Goal: Complete application form

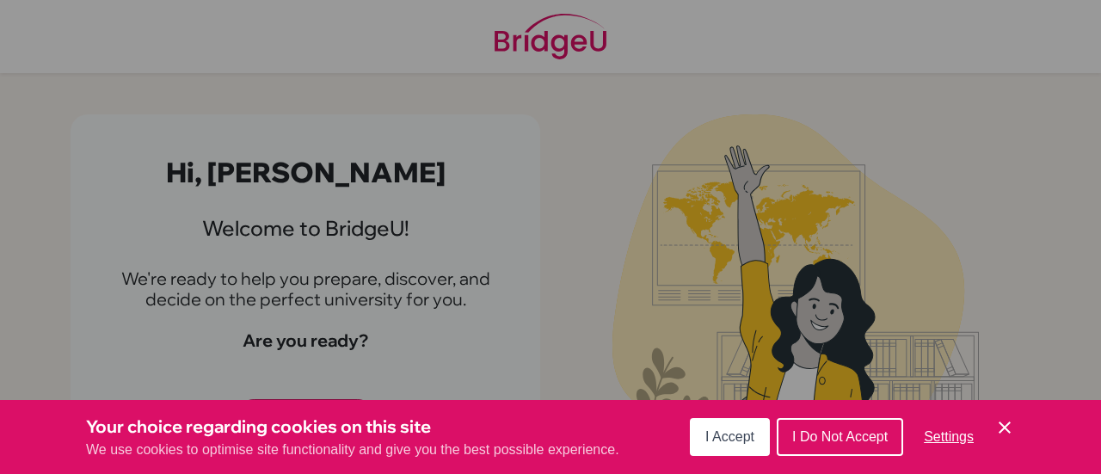
scroll to position [20, 0]
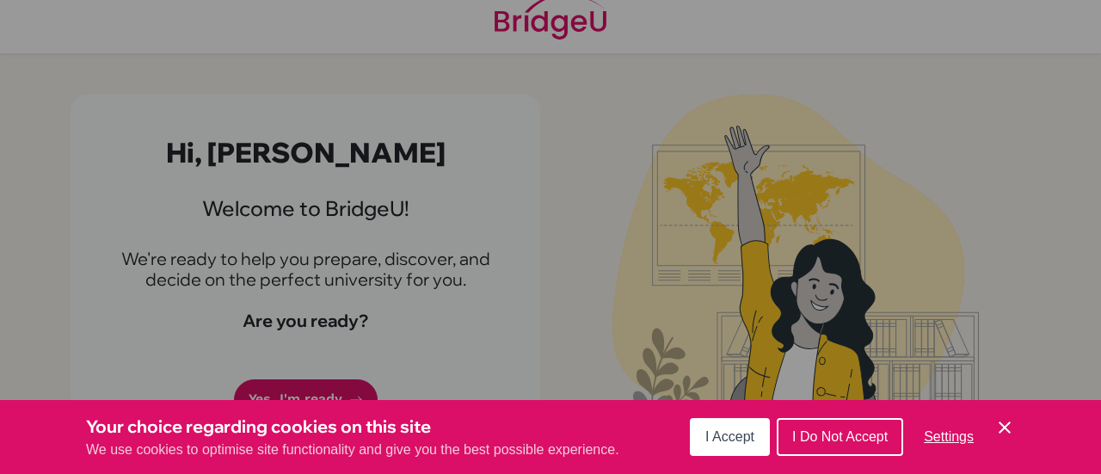
click at [719, 438] on span "I Accept" at bounding box center [729, 436] width 49 height 15
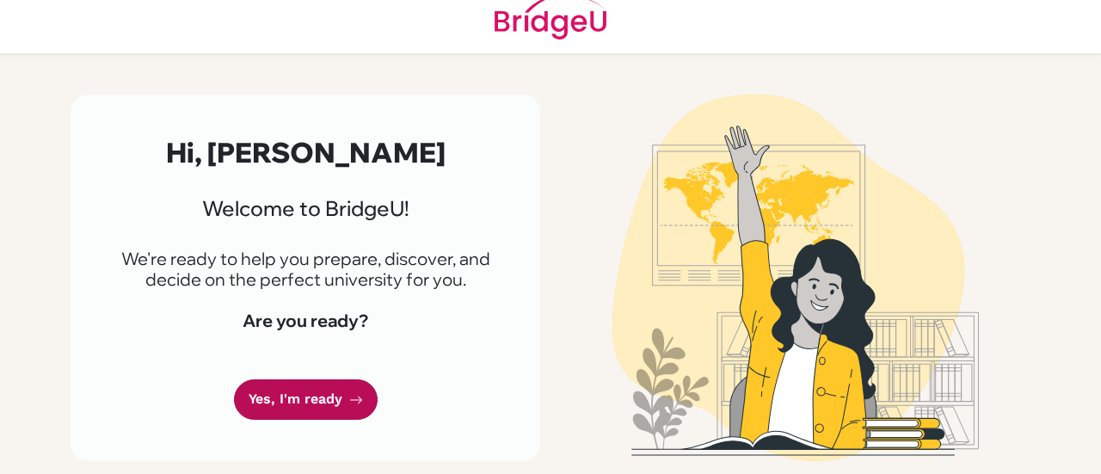
click at [295, 400] on link "Yes, I'm ready" at bounding box center [306, 399] width 144 height 40
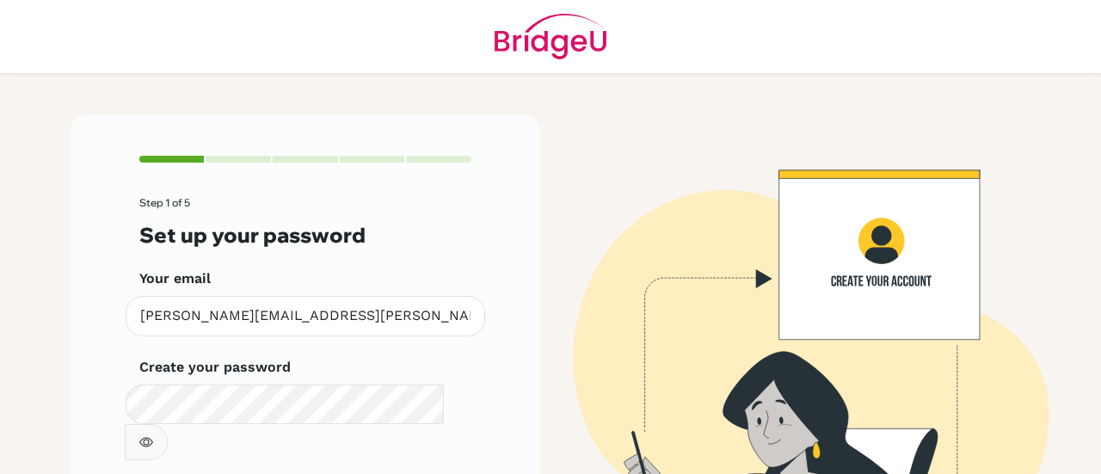
scroll to position [126, 0]
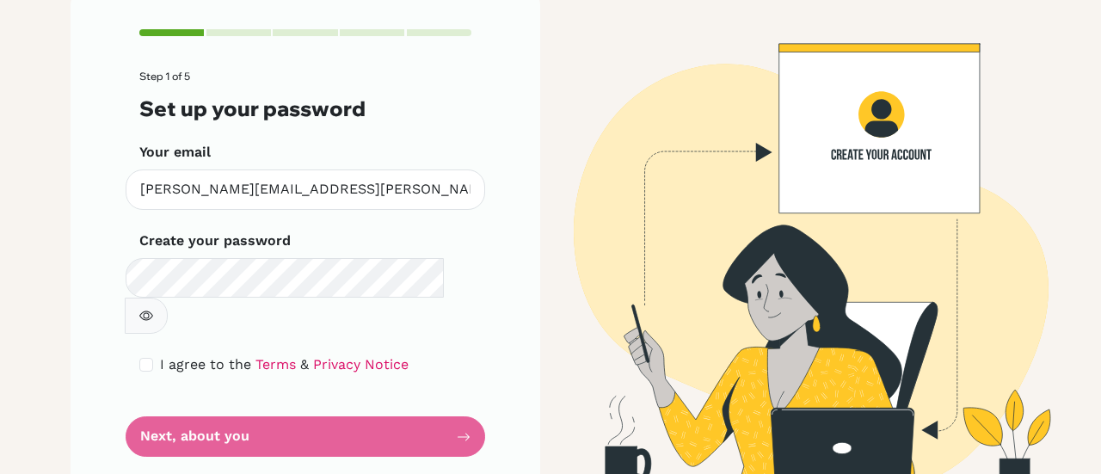
click at [153, 311] on icon "button" at bounding box center [146, 315] width 14 height 9
click at [276, 404] on form "Step 1 of 5 Set up your password Your email [EMAIL_ADDRESS][DOMAIN_NAME] Invali…" at bounding box center [305, 264] width 332 height 386
click at [242, 399] on form "Step 1 of 5 Set up your password Your email eliza.kashif@tis.edu.pk Invalid ema…" at bounding box center [305, 264] width 332 height 386
click at [172, 396] on form "Step 1 of 5 Set up your password Your email eliza.kashif@tis.edu.pk Invalid ema…" at bounding box center [305, 264] width 332 height 386
click at [151, 310] on icon "button" at bounding box center [145, 315] width 12 height 11
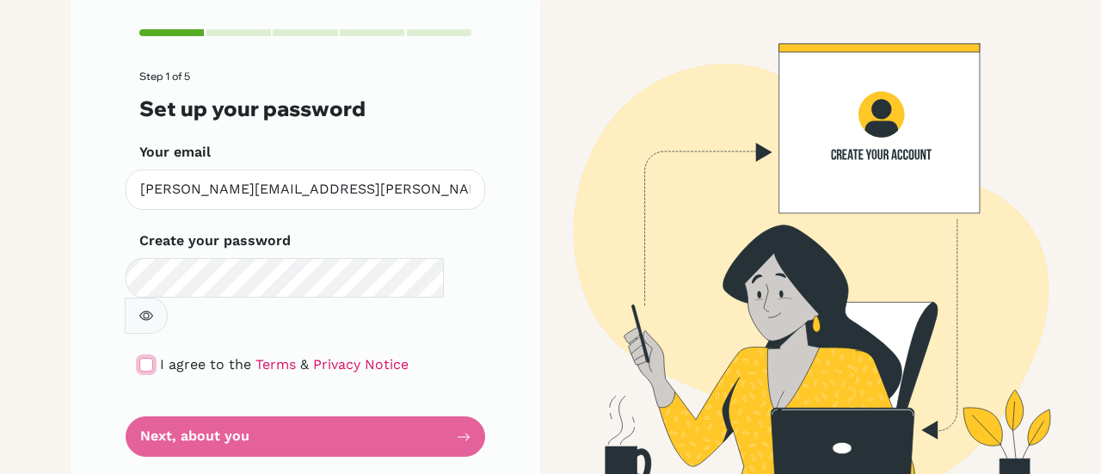
click at [139, 358] on input "checkbox" at bounding box center [146, 365] width 14 height 14
checkbox input "true"
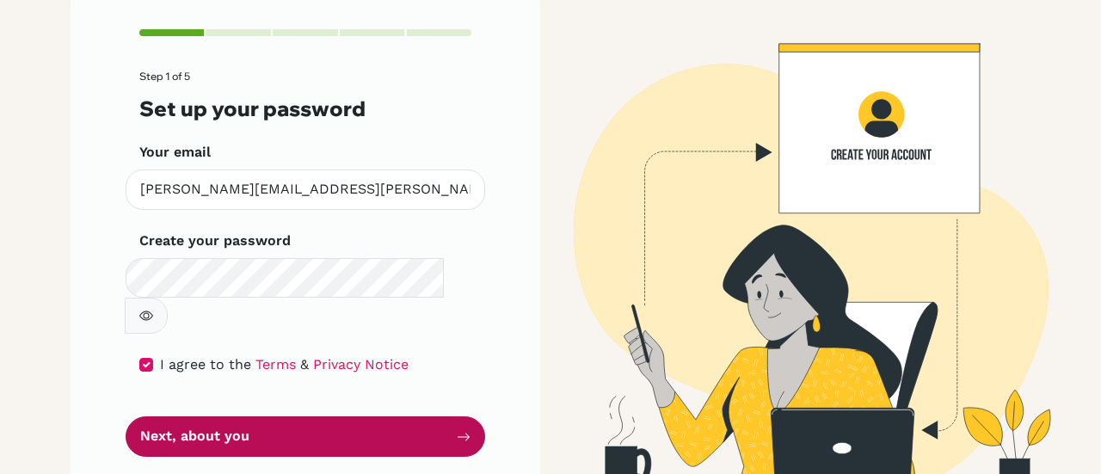
click at [198, 416] on button "Next, about you" at bounding box center [305, 436] width 359 height 40
